Goal: Obtain resource: Download file/media

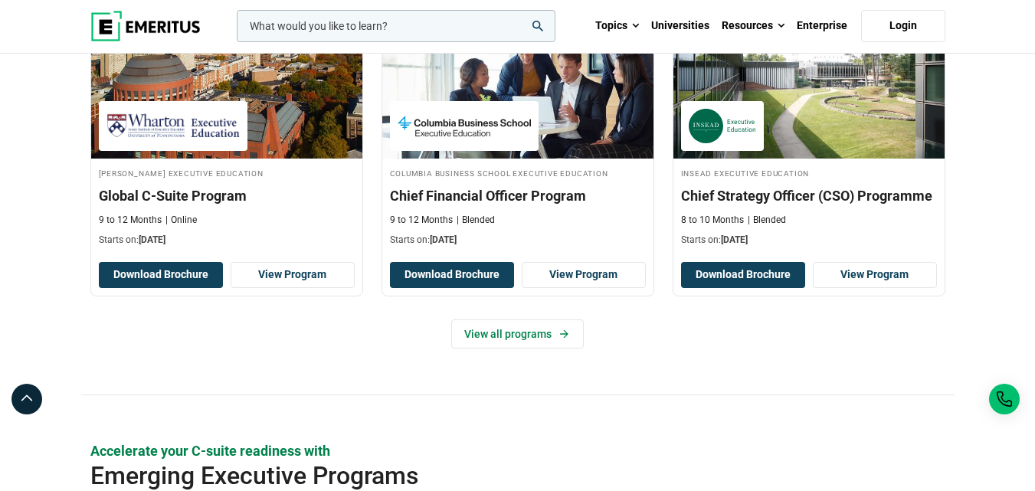
scroll to position [647, 0]
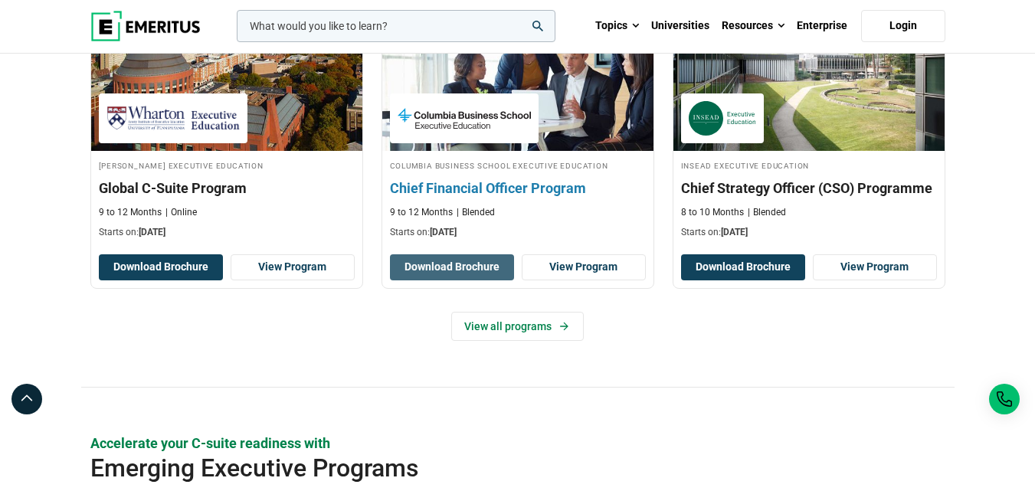
click at [464, 266] on button "Download Brochure" at bounding box center [452, 267] width 124 height 26
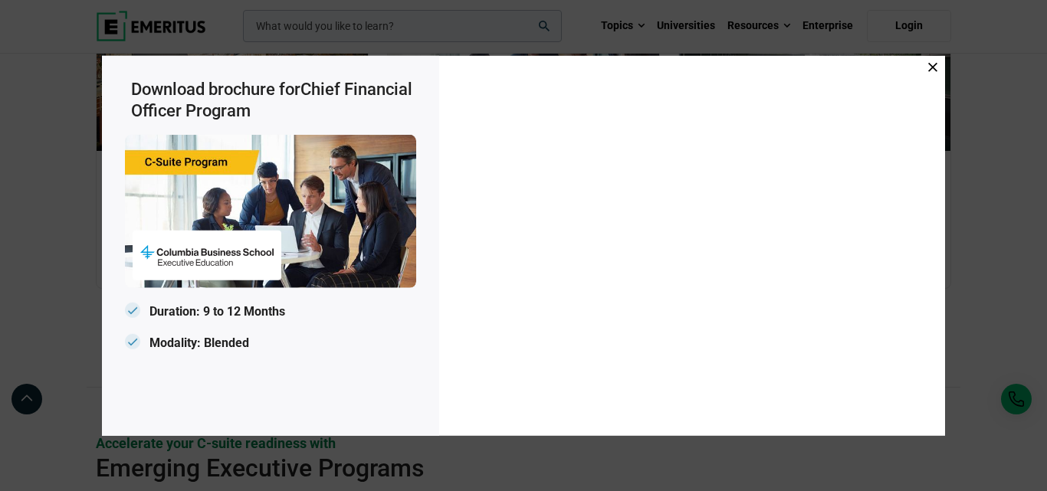
click at [935, 60] on span at bounding box center [932, 67] width 9 height 17
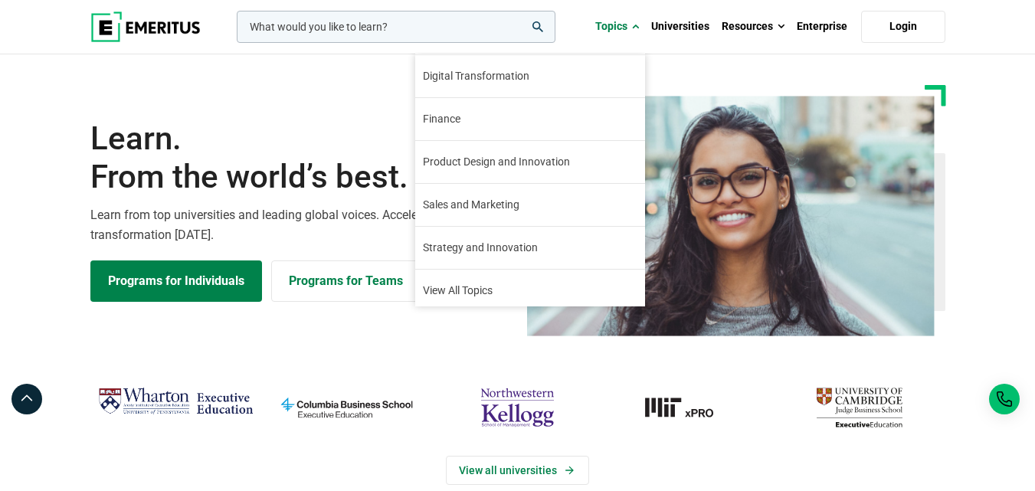
scroll to position [175, 0]
